Goal: Task Accomplishment & Management: Manage account settings

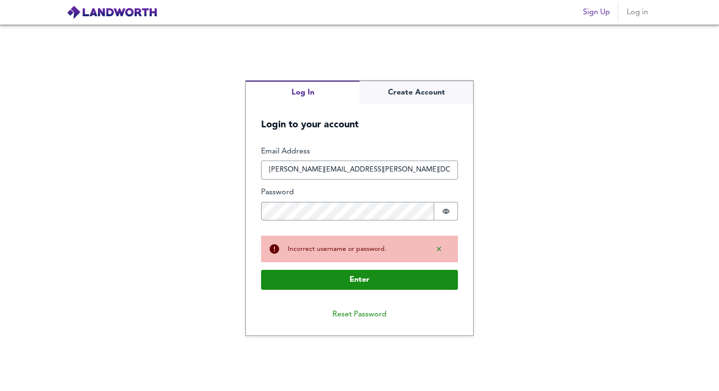
click at [234, 207] on div "Log In Create Account Login to your account Enter Email Address [PERSON_NAME][E…" at bounding box center [359, 208] width 719 height 366
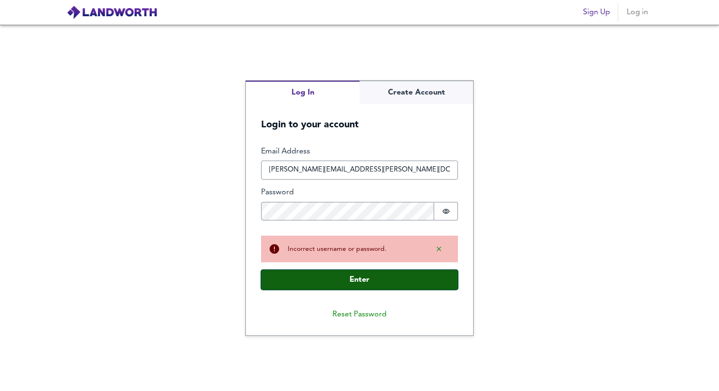
click at [323, 284] on button "Enter" at bounding box center [359, 280] width 197 height 20
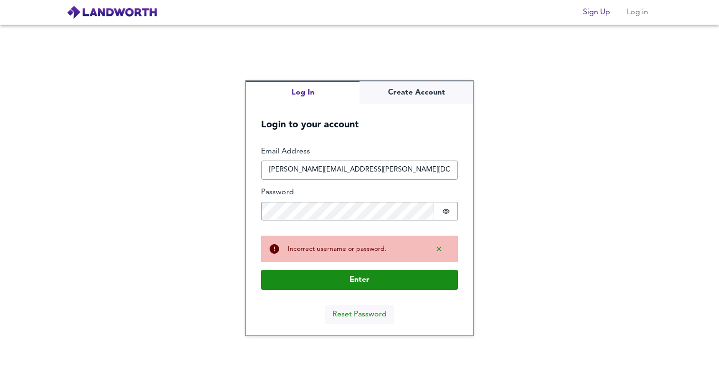
click at [362, 315] on button "Reset Password" at bounding box center [359, 314] width 69 height 19
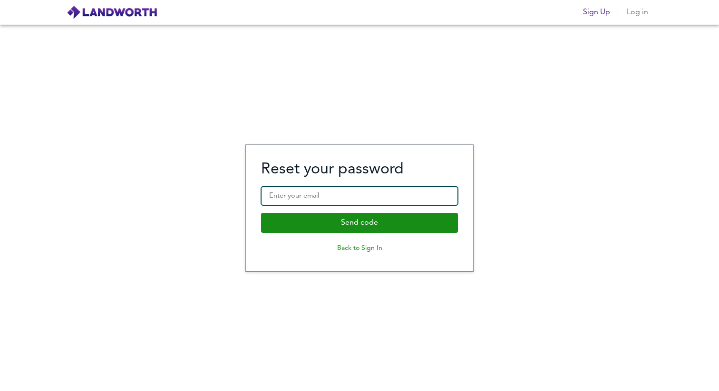
click at [304, 194] on input "Enter your email" at bounding box center [359, 196] width 197 height 19
type input "F"
type input "[PERSON_NAME][EMAIL_ADDRESS][PERSON_NAME][DOMAIN_NAME]"
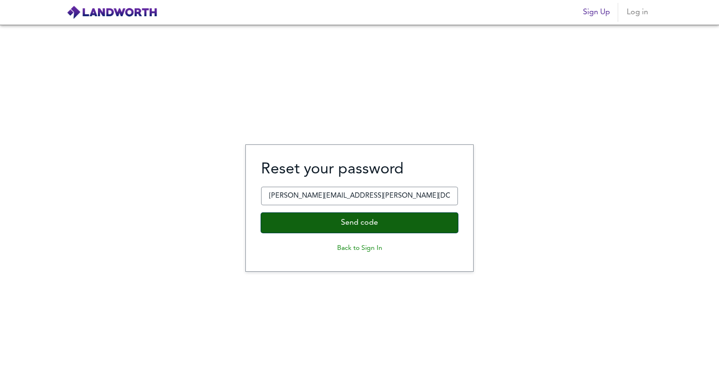
click at [328, 229] on button "Send code" at bounding box center [359, 223] width 197 height 20
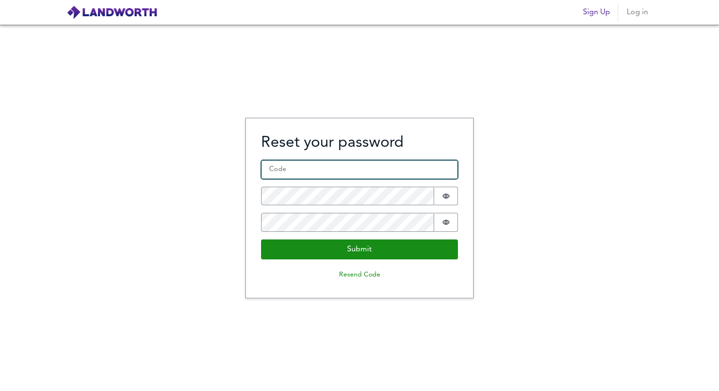
click at [299, 170] on input "Code *" at bounding box center [359, 169] width 197 height 19
paste input "436523"
type input "436523"
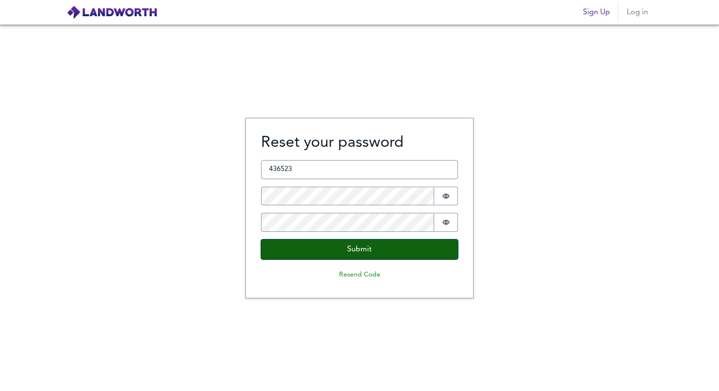
click at [315, 247] on button "Submit" at bounding box center [359, 250] width 197 height 20
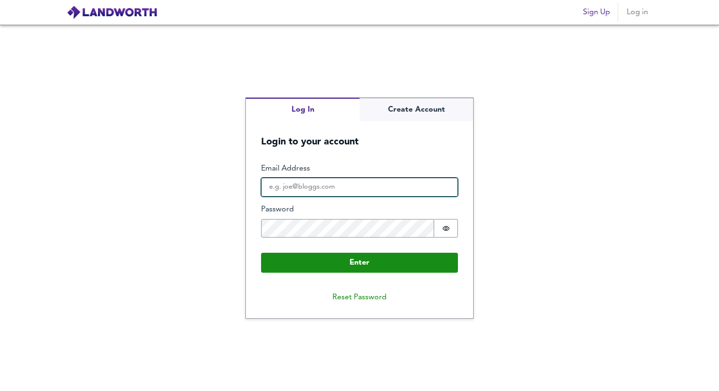
type input "[PERSON_NAME][EMAIL_ADDRESS][DOMAIN_NAME]"
click at [343, 190] on input "[PERSON_NAME][EMAIL_ADDRESS][DOMAIN_NAME]" at bounding box center [359, 187] width 197 height 19
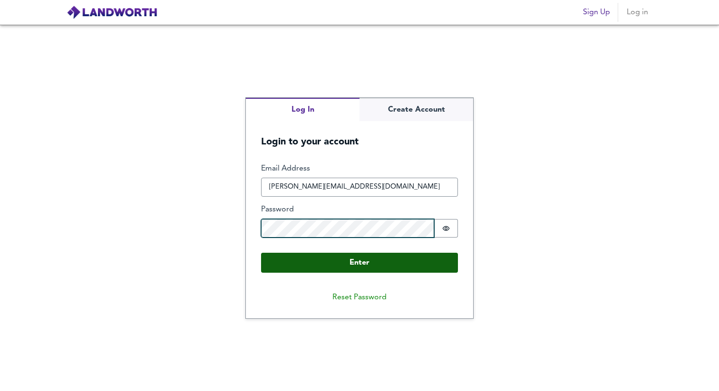
click at [243, 221] on div "Log In Create Account Login to your account Enter Email Address [PERSON_NAME][E…" at bounding box center [359, 208] width 719 height 366
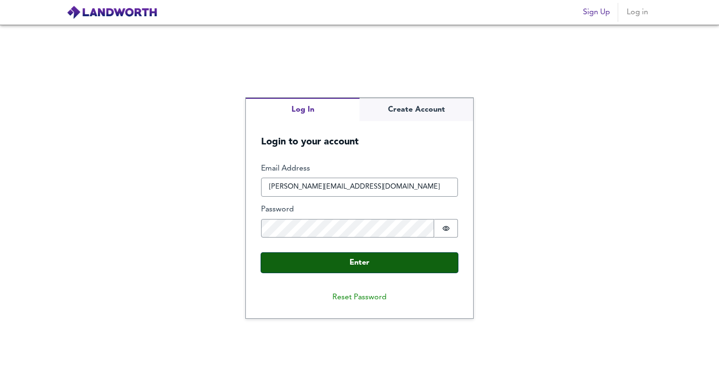
click at [354, 264] on button "Enter" at bounding box center [359, 263] width 197 height 20
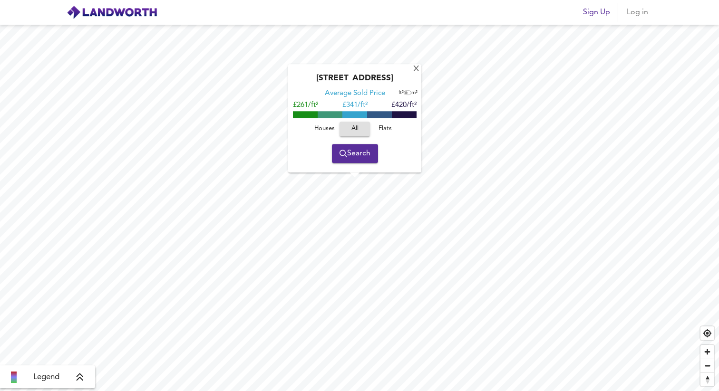
click at [642, 11] on span "Log in" at bounding box center [637, 12] width 23 height 13
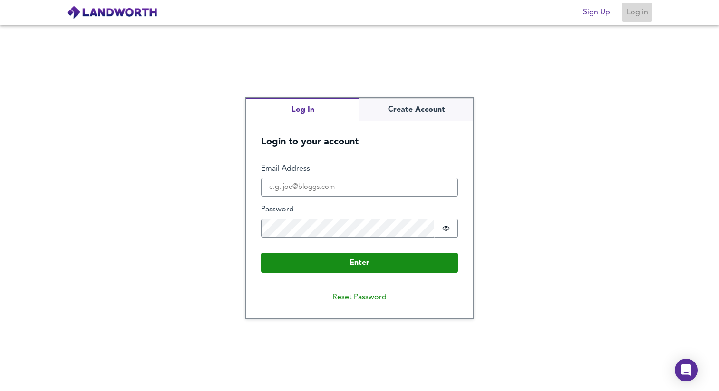
drag, startPoint x: 642, startPoint y: 11, endPoint x: 604, endPoint y: 27, distance: 41.8
click at [638, 13] on span "Log in" at bounding box center [637, 12] width 23 height 13
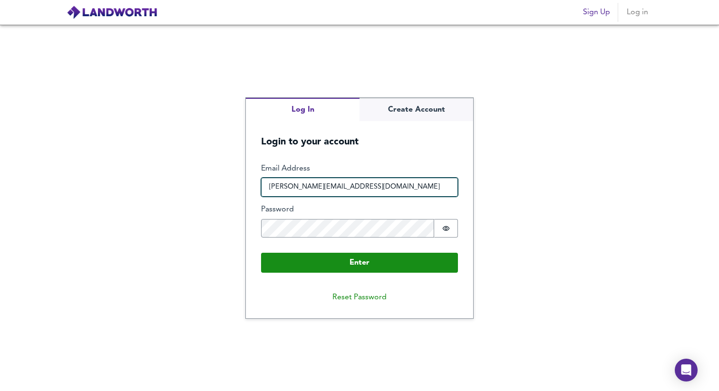
drag, startPoint x: 331, startPoint y: 193, endPoint x: 366, endPoint y: 193, distance: 35.7
click at [330, 193] on input "[PERSON_NAME][EMAIL_ADDRESS][DOMAIN_NAME]" at bounding box center [359, 187] width 197 height 19
drag, startPoint x: 288, startPoint y: 184, endPoint x: 237, endPoint y: 183, distance: 51.4
click at [237, 183] on div "Log In Create Account Login to your account Enter Email Address [PERSON_NAME][E…" at bounding box center [359, 208] width 719 height 366
type input "[PERSON_NAME][EMAIL_ADDRESS][PERSON_NAME][DOMAIN_NAME]"
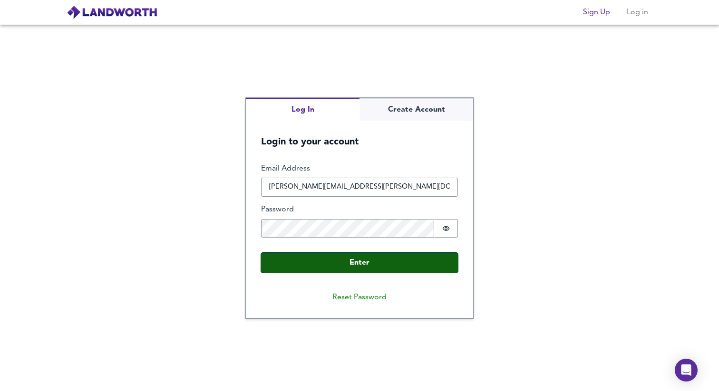
click at [377, 264] on button "Enter" at bounding box center [359, 263] width 197 height 20
